Goal: Information Seeking & Learning: Find specific fact

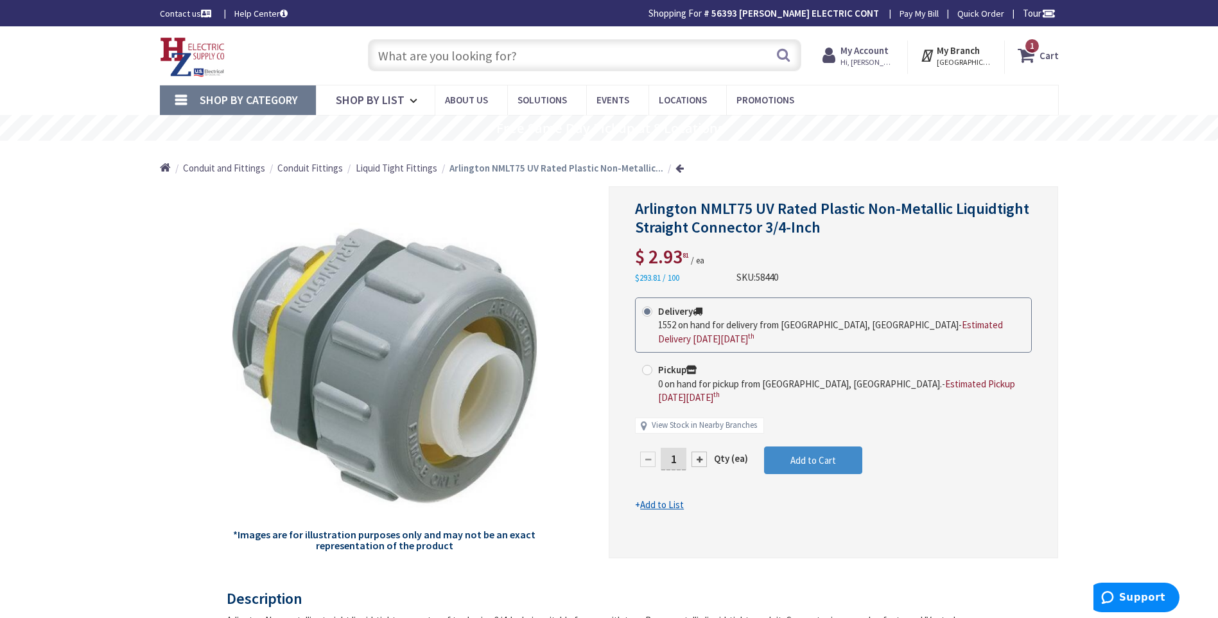
click at [397, 58] on input "text" at bounding box center [585, 55] width 434 height 32
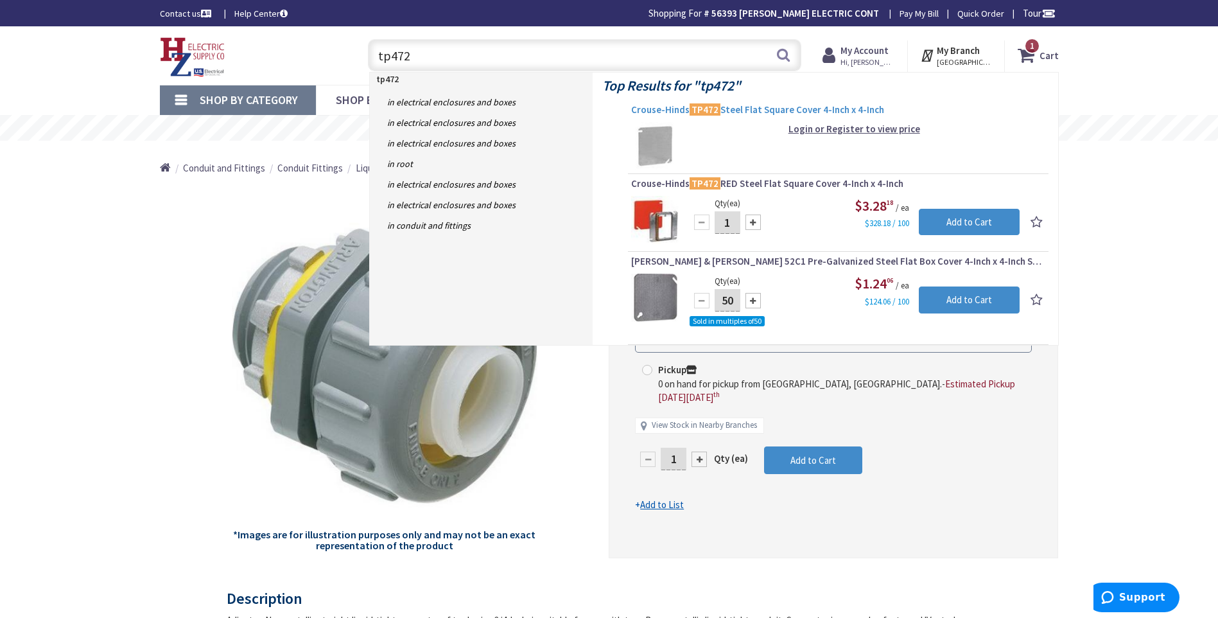
type input "tp472"
click at [762, 109] on span "Crouse-Hinds TP472 Steel Flat Square Cover 4-Inch x 4-Inch" at bounding box center [838, 109] width 414 height 13
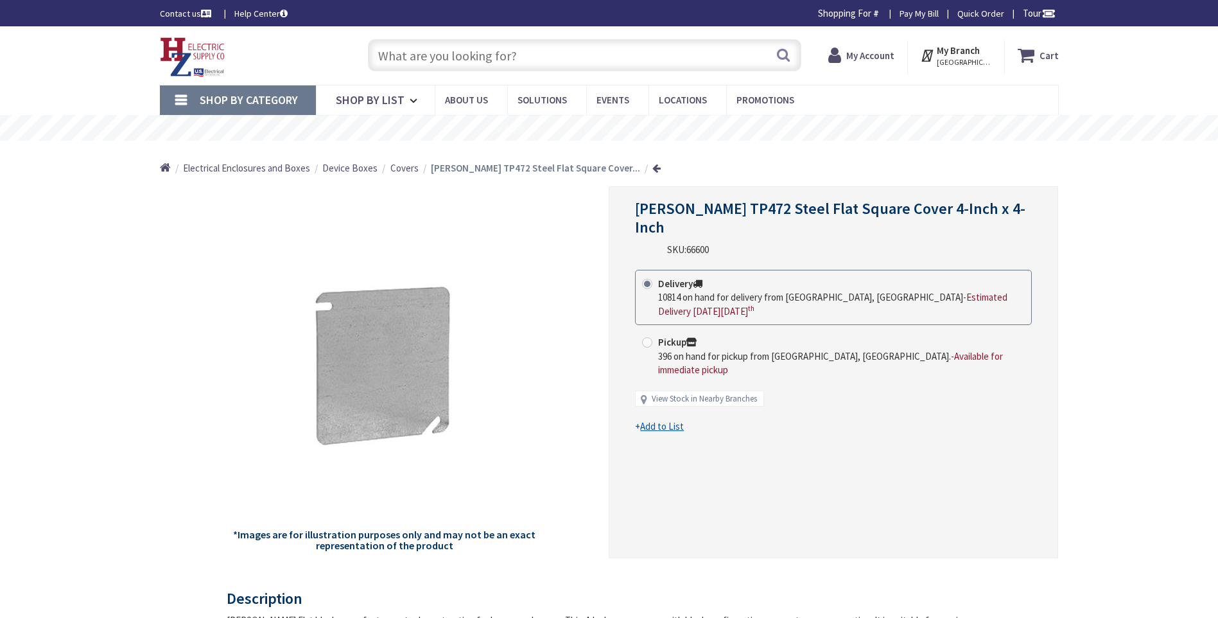
type input "[GEOGRAPHIC_DATA][PERSON_NAME] 01238, [GEOGRAPHIC_DATA]"
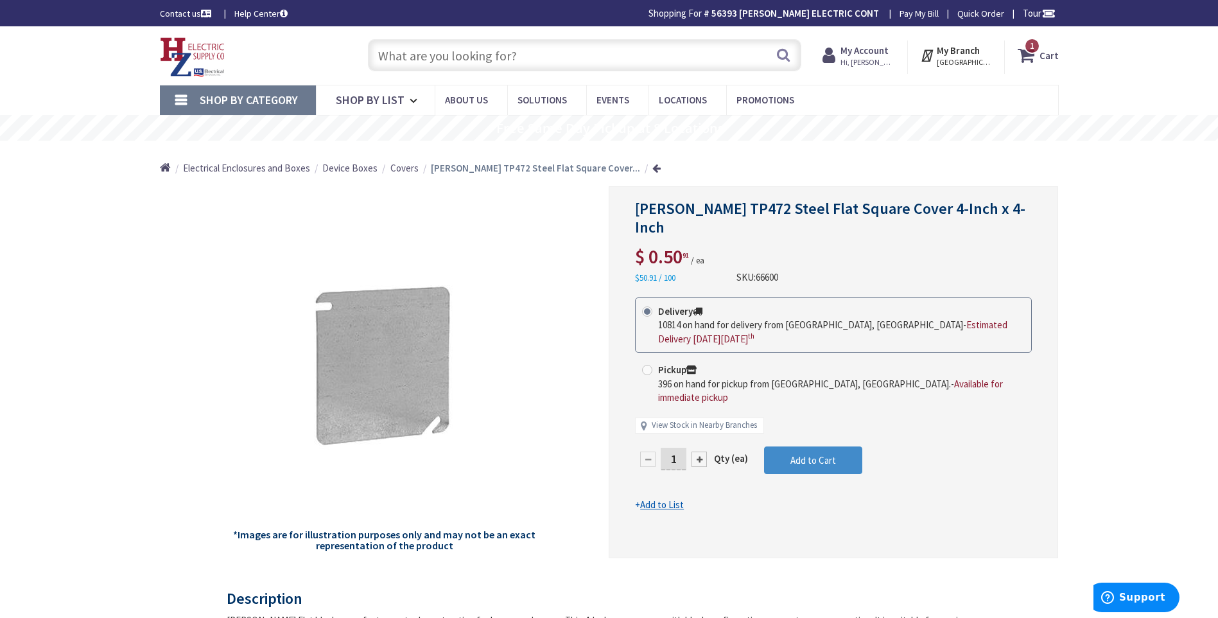
click at [414, 57] on input "text" at bounding box center [585, 55] width 434 height 32
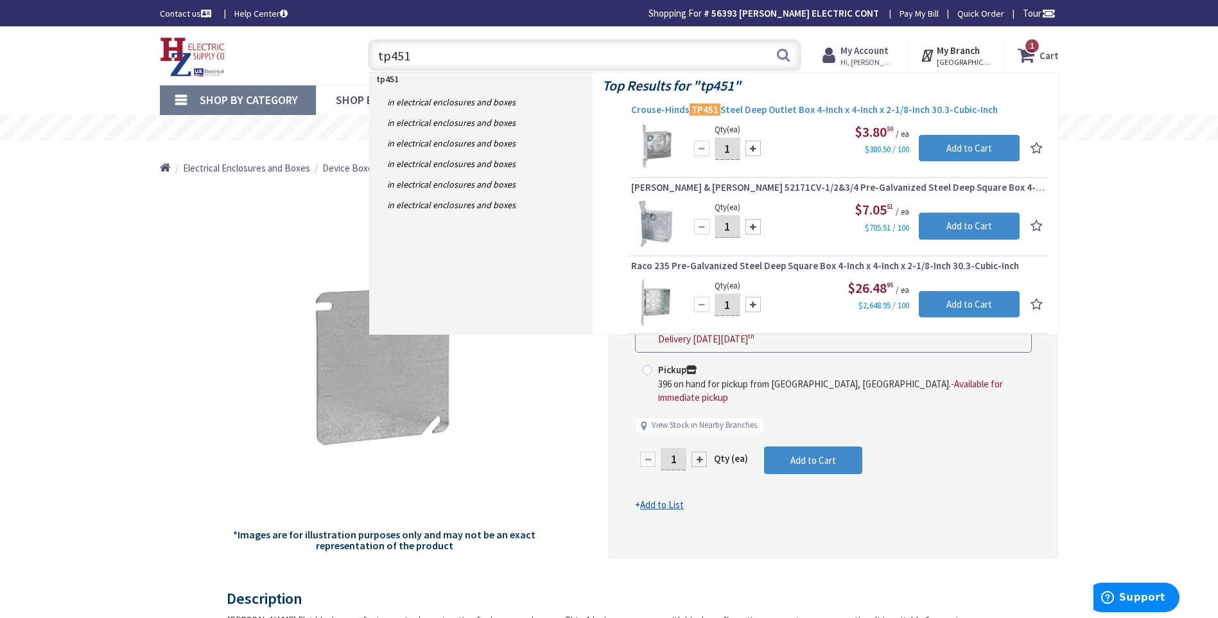
type input "tp451"
click at [805, 108] on span "Crouse-Hinds TP451 Steel Deep Outlet Box 4-Inch x 4-Inch x 2-1/8-Inch 30.3-Cubi…" at bounding box center [838, 109] width 414 height 13
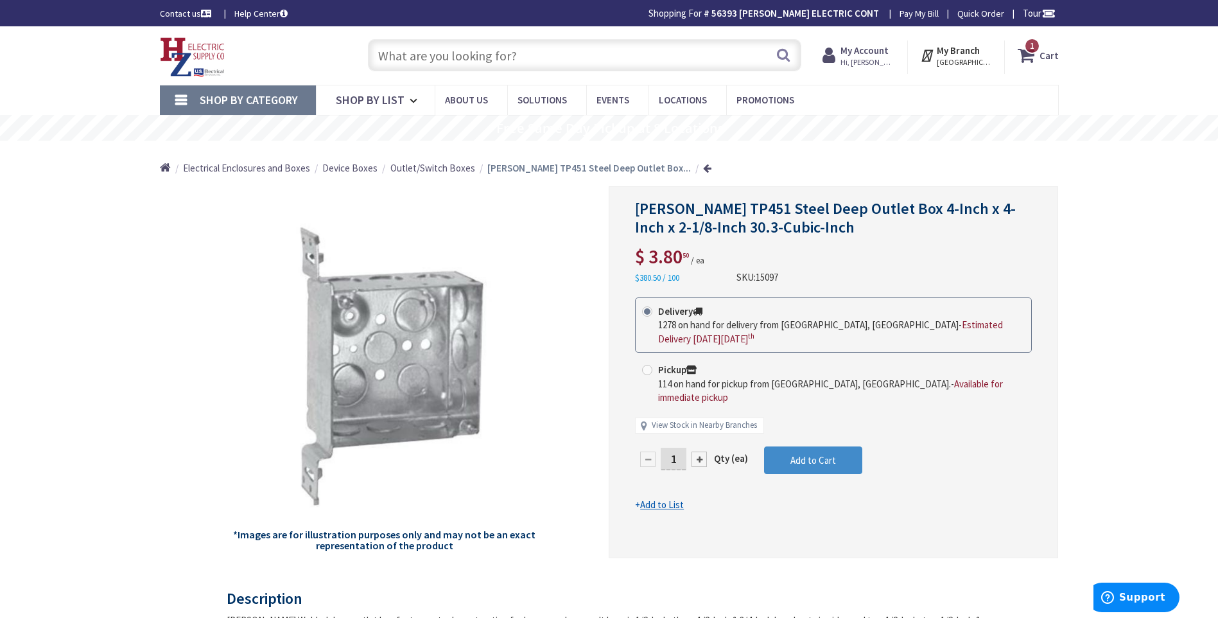
click at [425, 54] on input "text" at bounding box center [585, 55] width 434 height 32
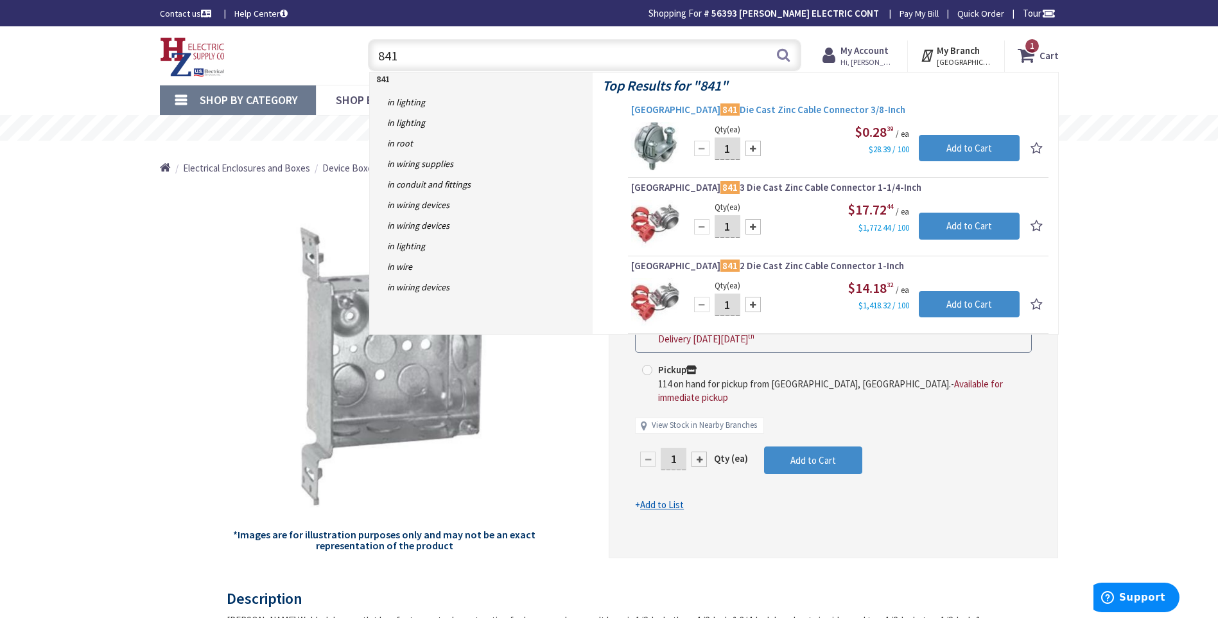
type input "841"
click at [718, 109] on span "Arlington 841 Die Cast Zinc Cable Connector 3/8-Inch" at bounding box center [838, 109] width 414 height 13
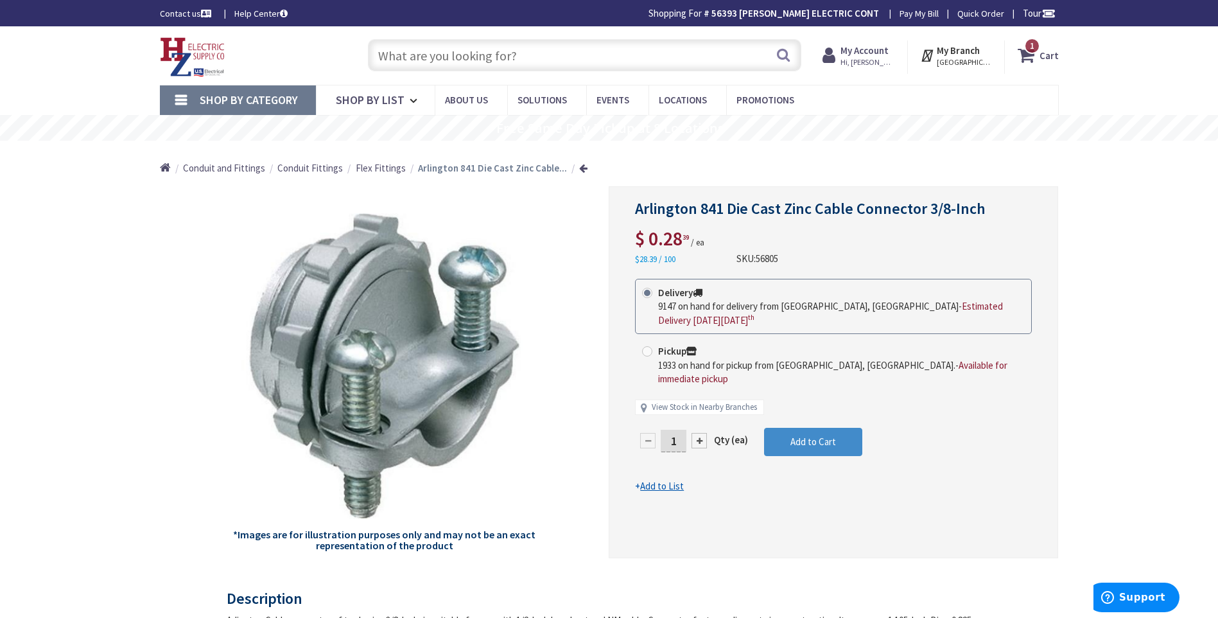
click at [460, 57] on input "text" at bounding box center [585, 55] width 434 height 32
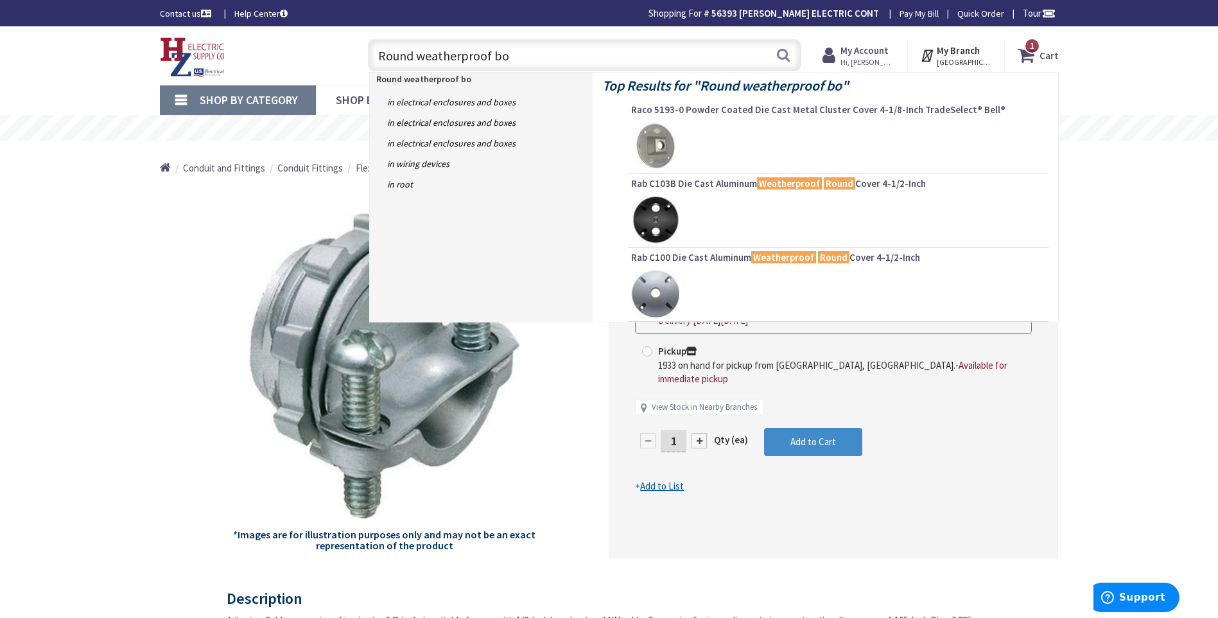
type input "Round weatherproof box"
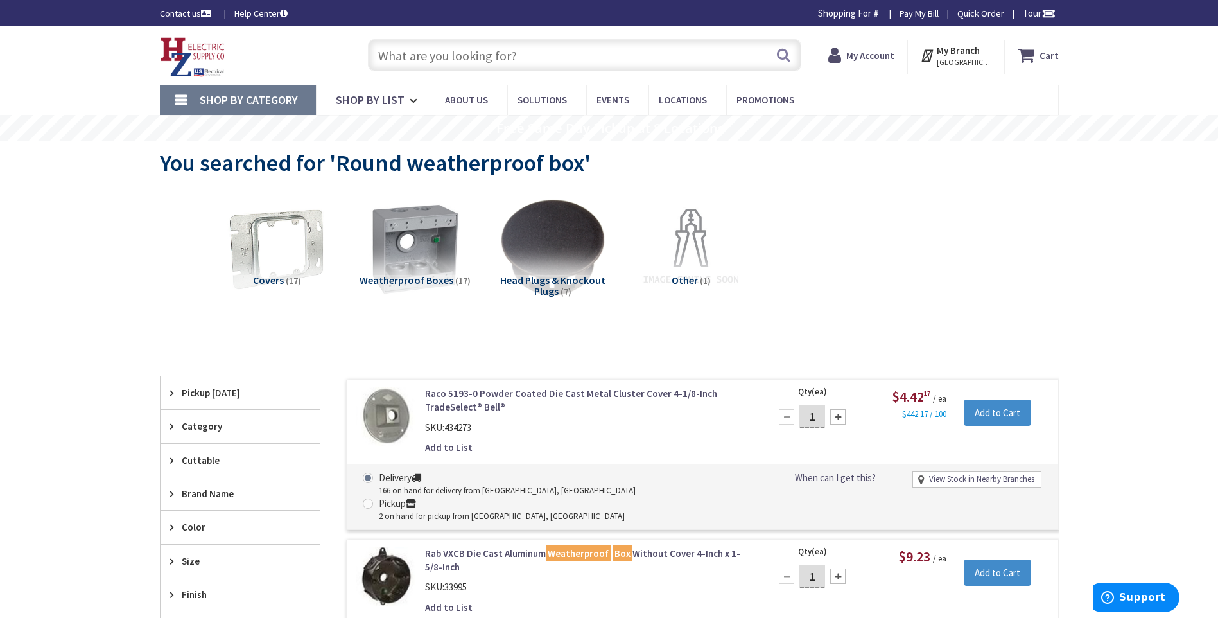
click at [432, 275] on span "Weatherproof Boxes" at bounding box center [407, 280] width 94 height 13
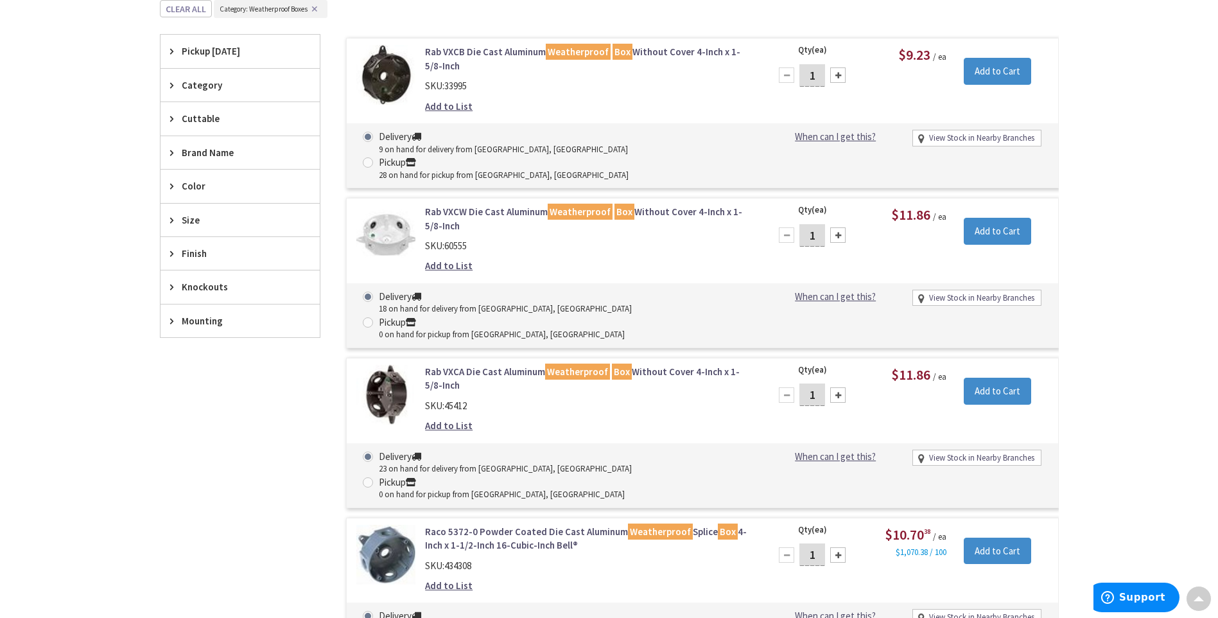
click at [516, 525] on link "Raco 5372-0 Powder Coated Die Cast Aluminum Weatherproof Splice Box 4-Inch x 1-…" at bounding box center [588, 539] width 327 height 28
